Goal: Navigation & Orientation: Find specific page/section

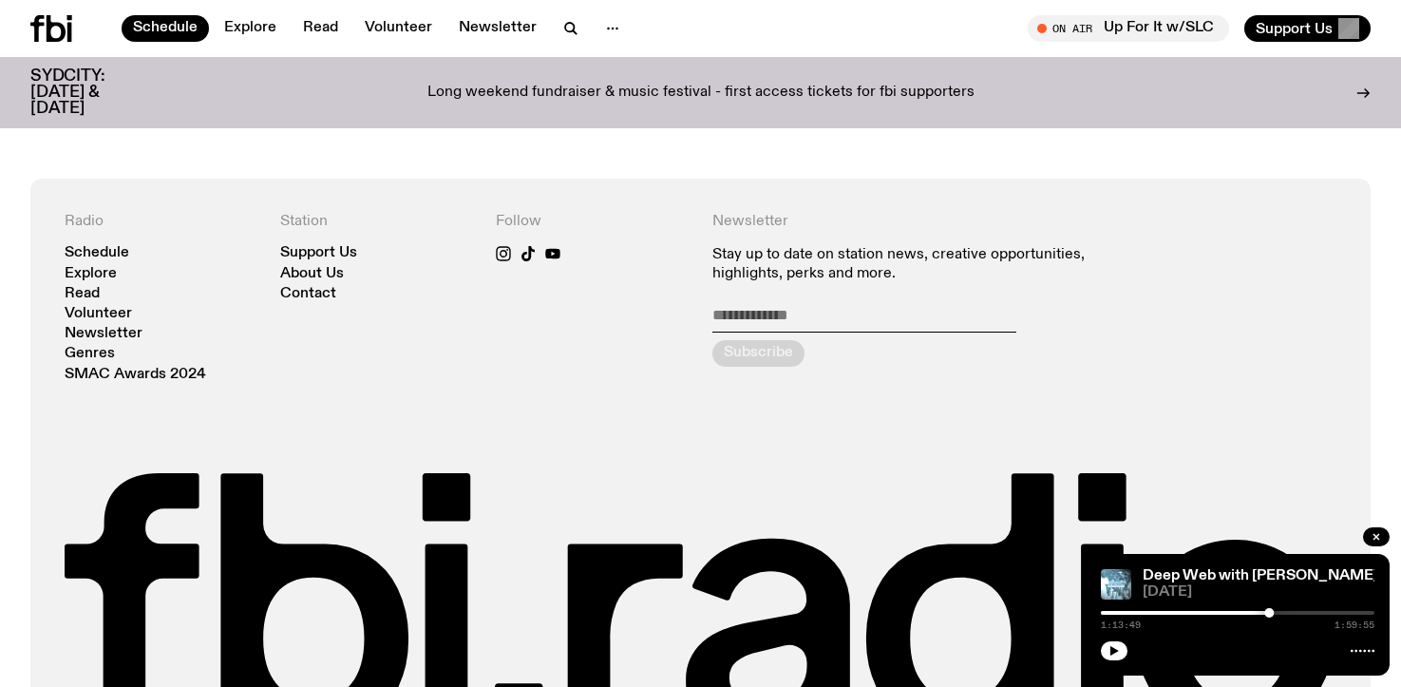
scroll to position [1365, 0]
click at [108, 256] on link "Schedule" at bounding box center [97, 253] width 65 height 14
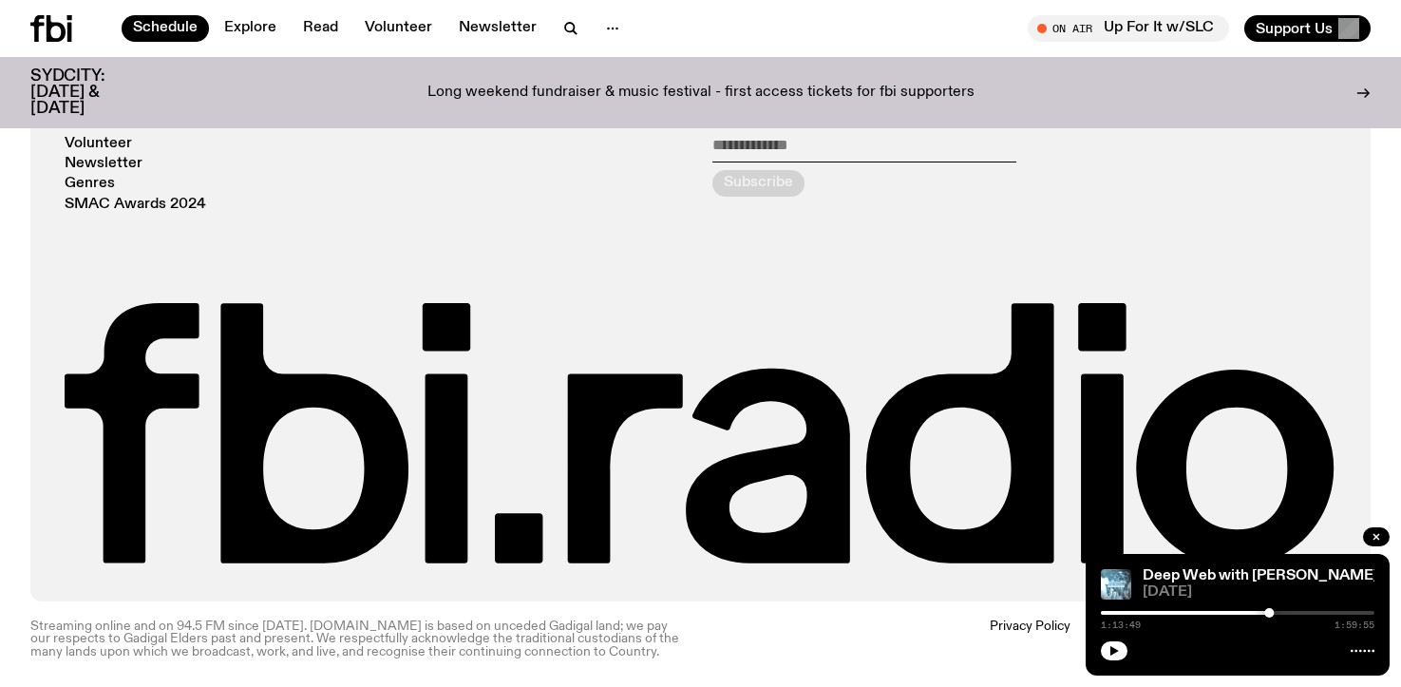
scroll to position [1536, 0]
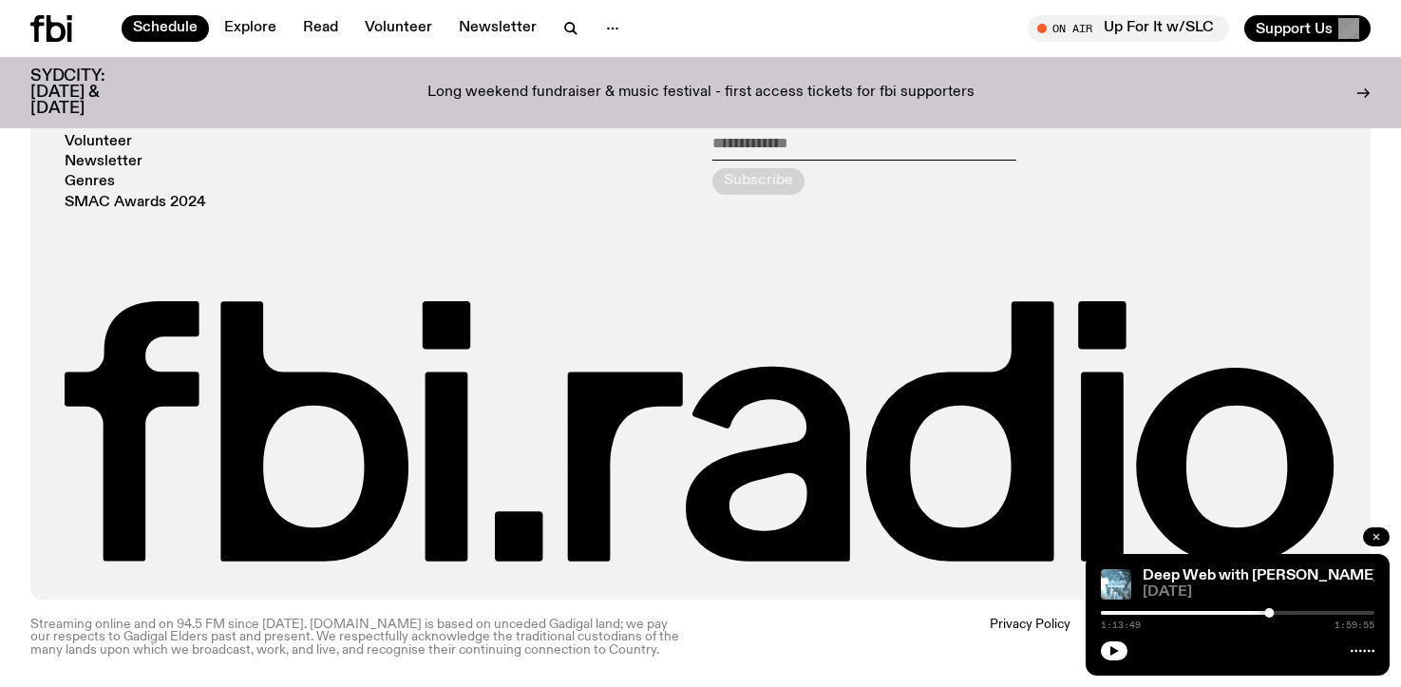
click at [1381, 536] on icon "button" at bounding box center [1375, 536] width 11 height 11
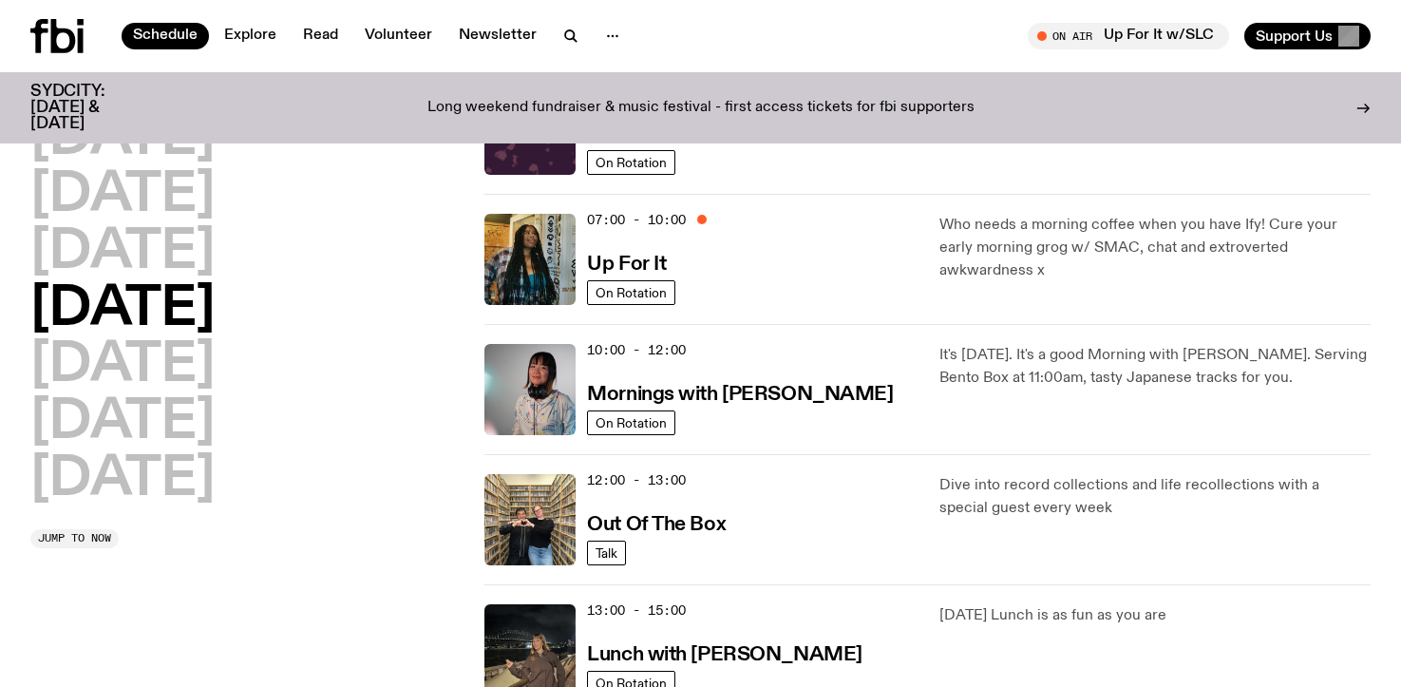
scroll to position [0, 0]
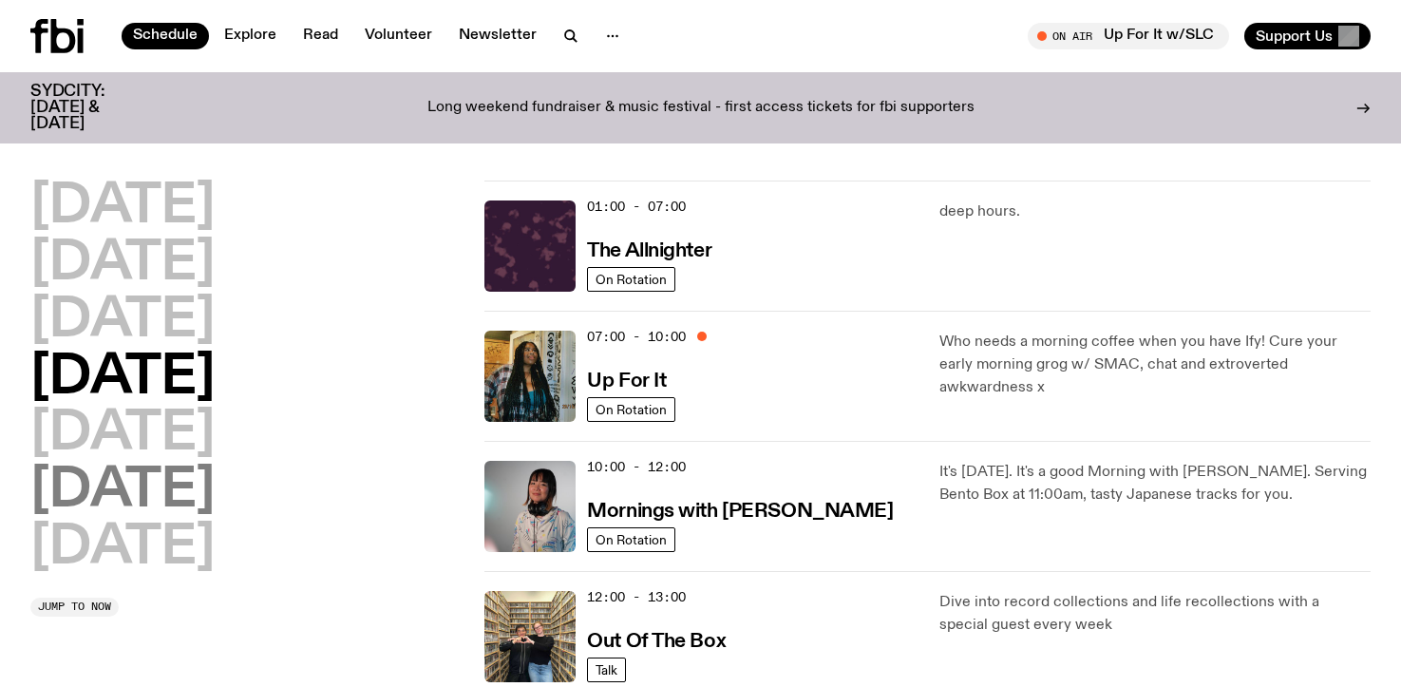
click at [123, 504] on h2 "[DATE]" at bounding box center [122, 490] width 184 height 53
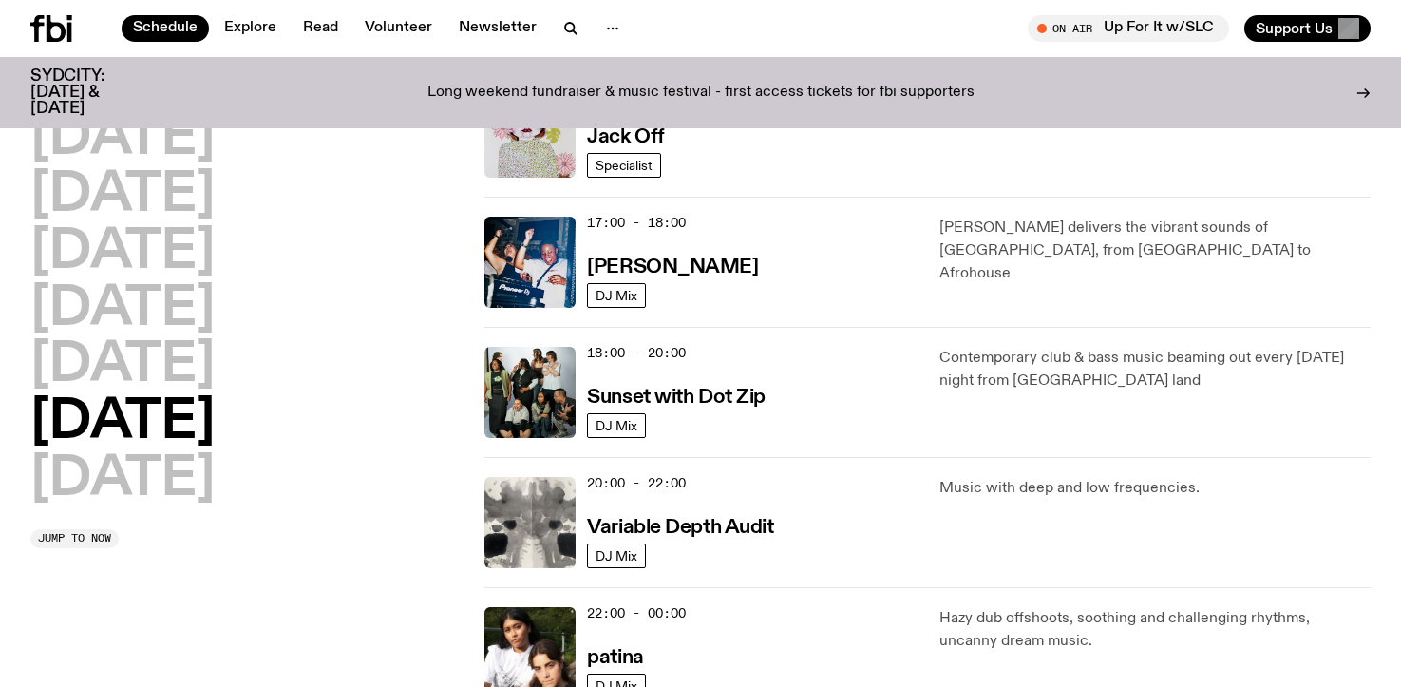
scroll to position [1011, 0]
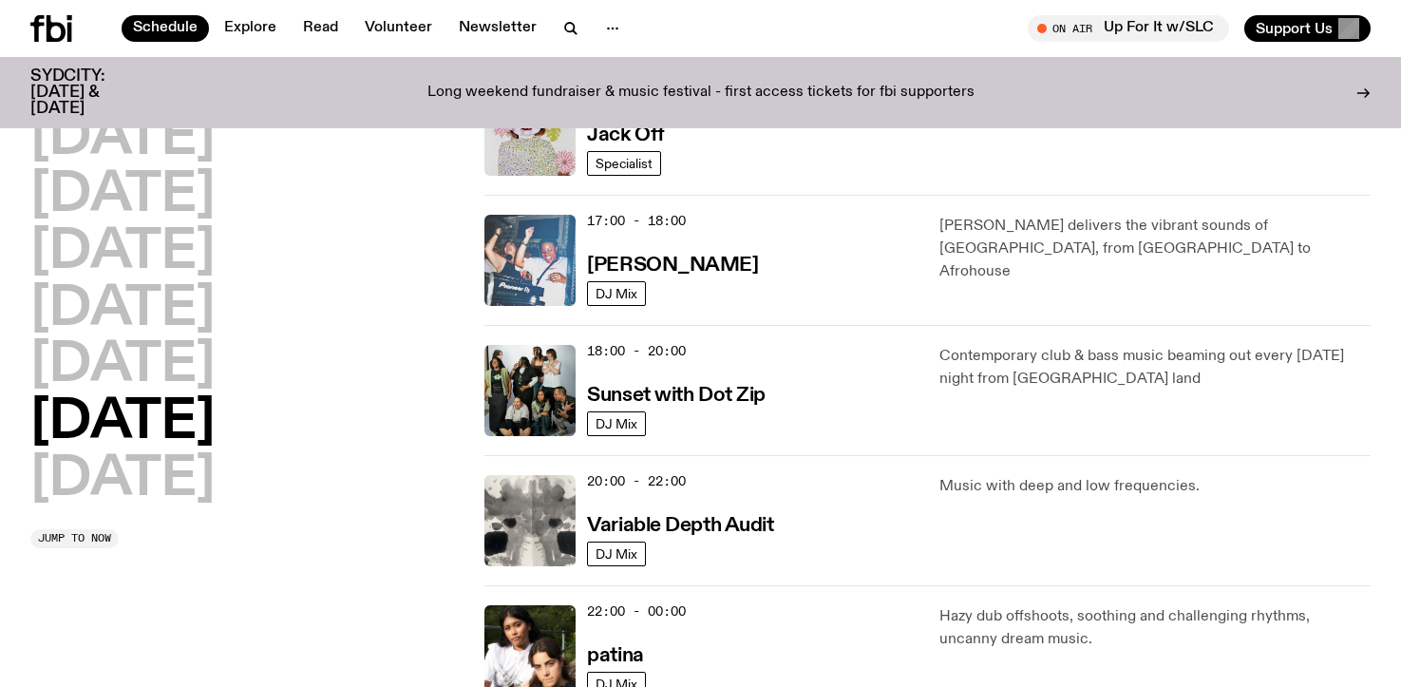
click at [544, 269] on img at bounding box center [529, 260] width 91 height 91
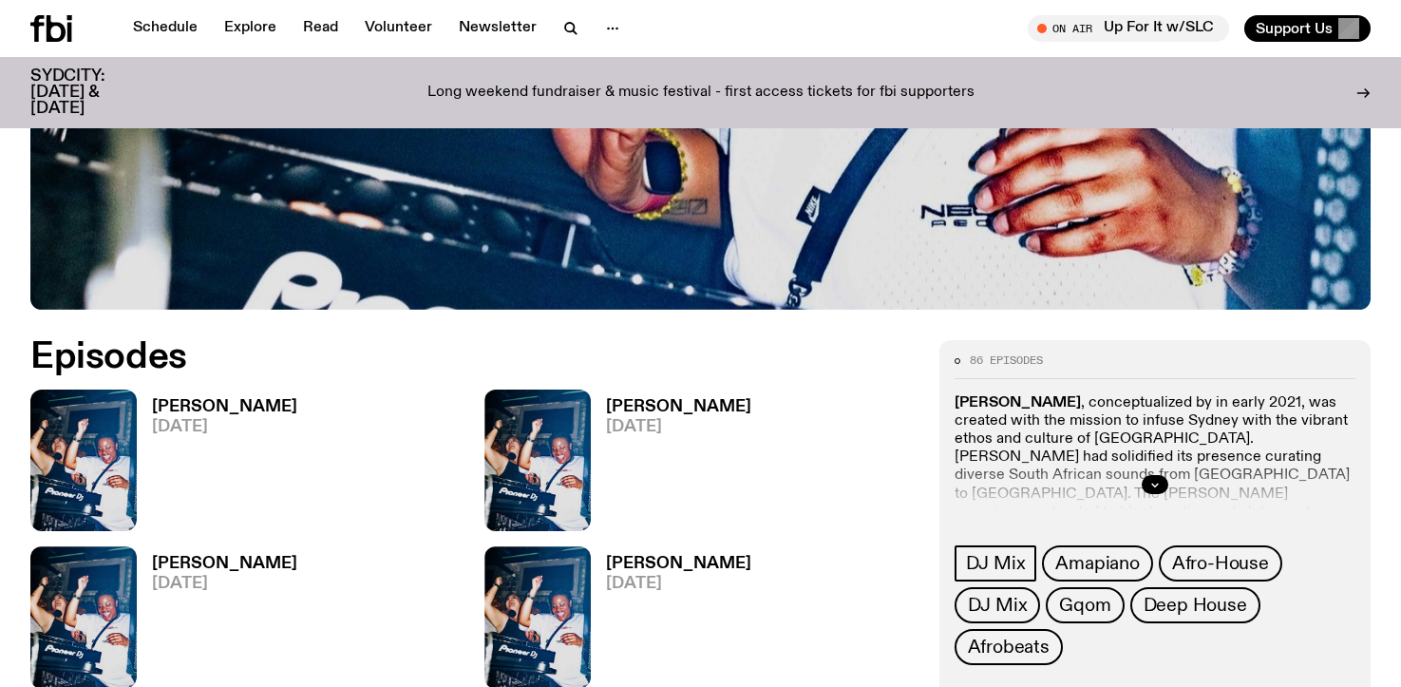
scroll to position [830, 0]
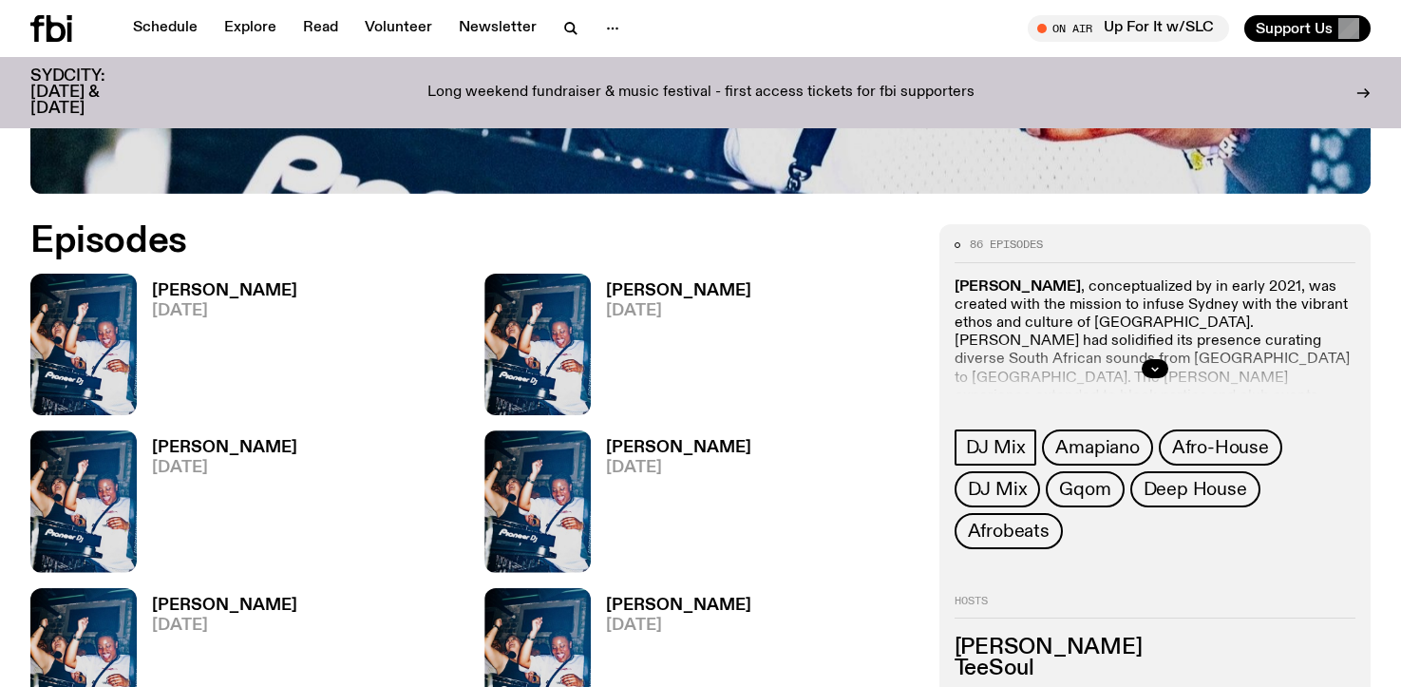
click at [181, 289] on h3 "[PERSON_NAME]" at bounding box center [224, 291] width 145 height 16
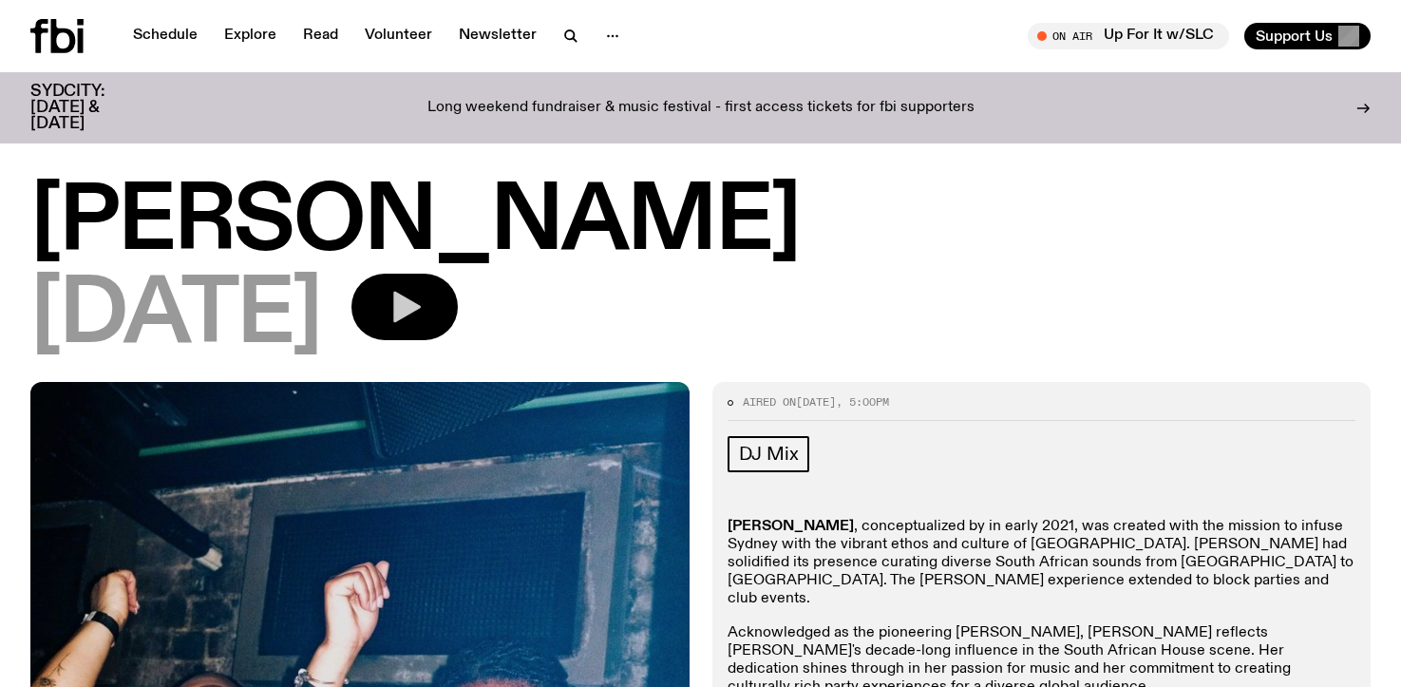
click at [421, 303] on icon "button" at bounding box center [407, 307] width 28 height 31
